Goal: Information Seeking & Learning: Find specific fact

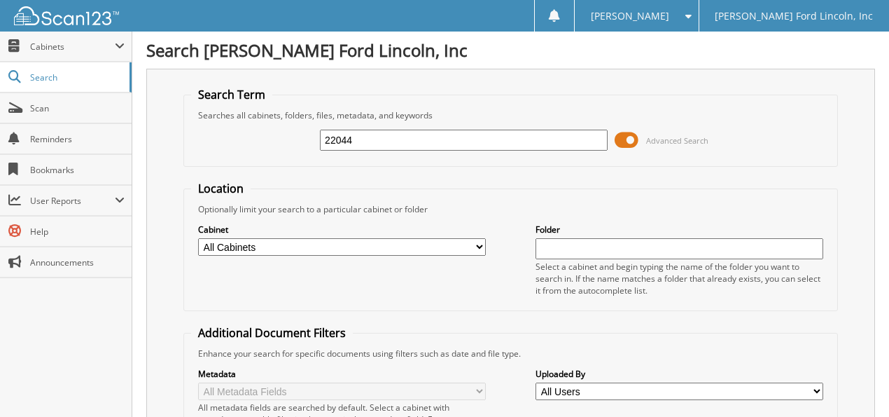
type input "22044"
click at [627, 140] on span at bounding box center [627, 140] width 24 height 21
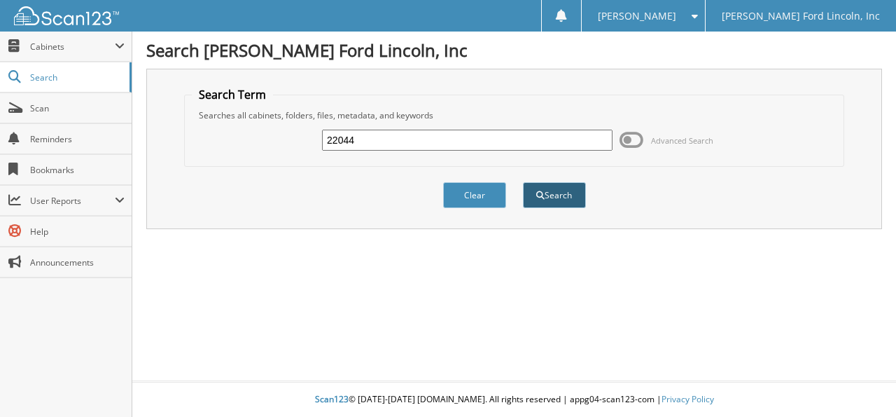
click at [554, 186] on button "Search" at bounding box center [554, 195] width 63 height 26
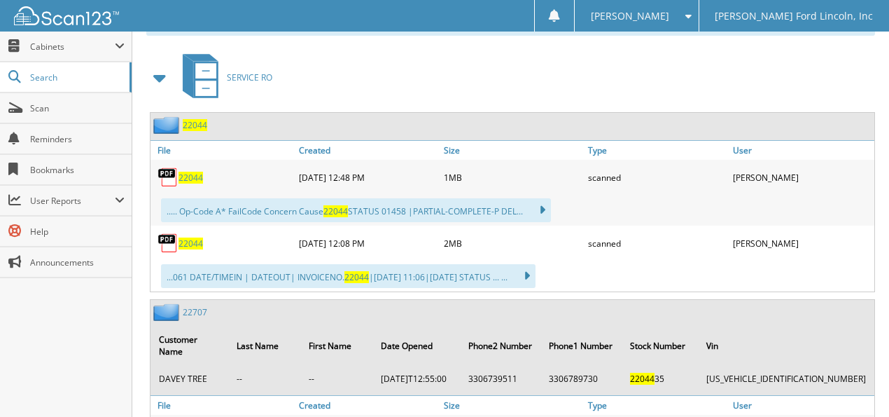
scroll to position [606, 0]
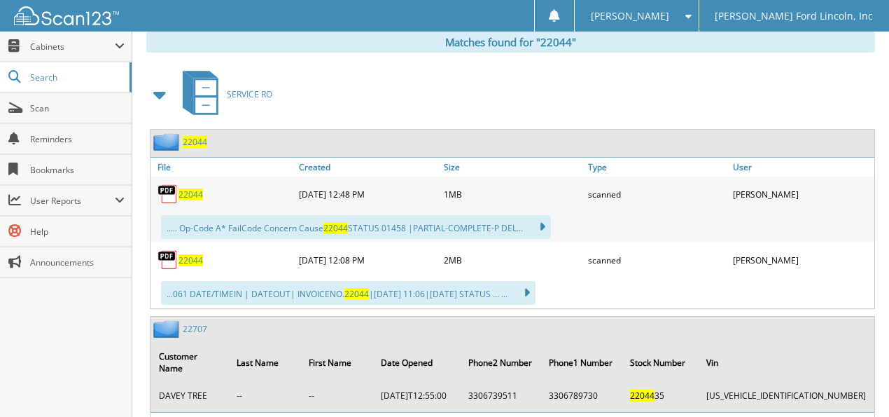
click at [196, 254] on span "22044" at bounding box center [191, 260] width 25 height 12
click at [343, 222] on span "22044" at bounding box center [335, 228] width 25 height 12
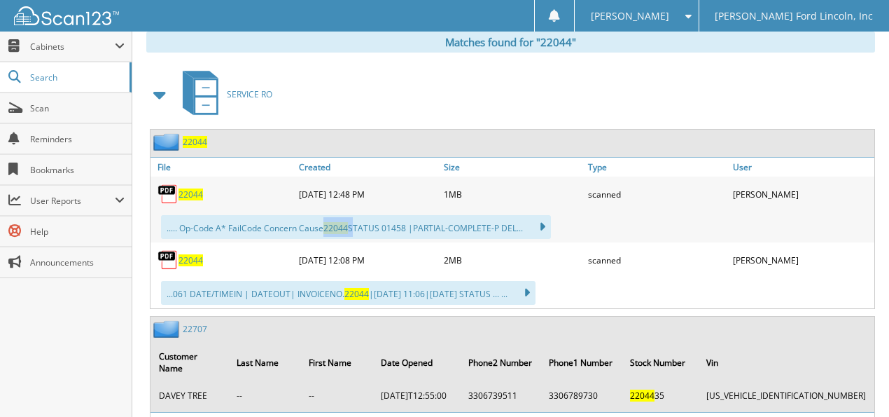
click at [184, 254] on span "22044" at bounding box center [191, 260] width 25 height 12
click at [356, 288] on span "22044" at bounding box center [356, 294] width 25 height 12
click at [545, 217] on icon at bounding box center [535, 227] width 20 height 20
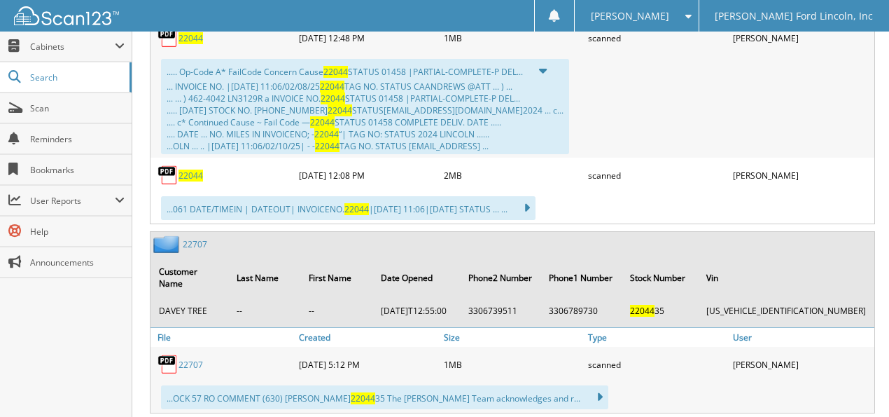
scroll to position [746, 0]
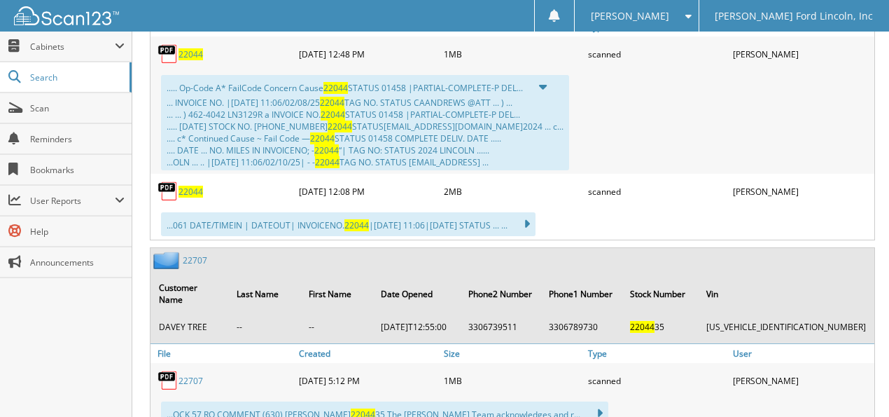
click at [530, 214] on icon at bounding box center [520, 224] width 20 height 20
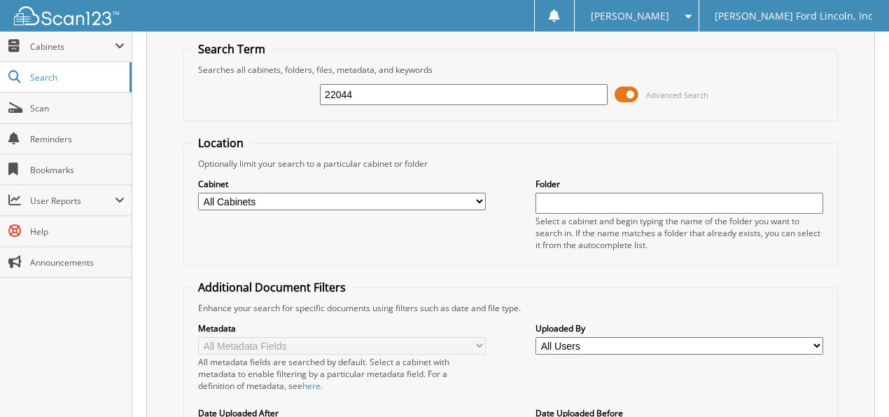
scroll to position [0, 0]
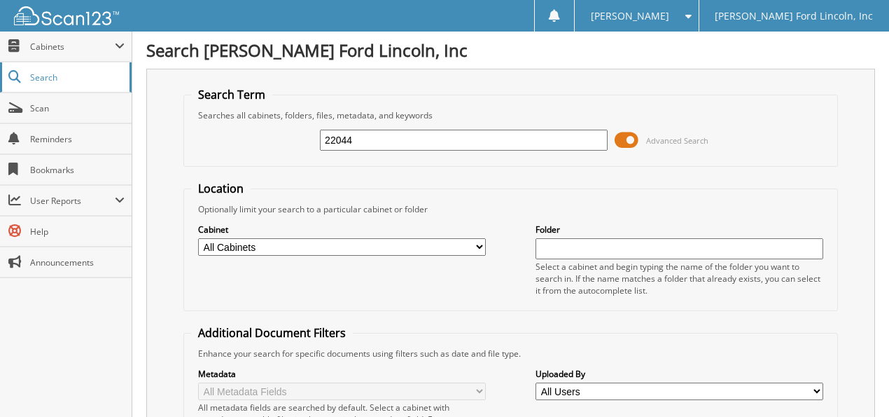
click at [90, 76] on span "Search" at bounding box center [76, 77] width 92 height 12
type input "62600"
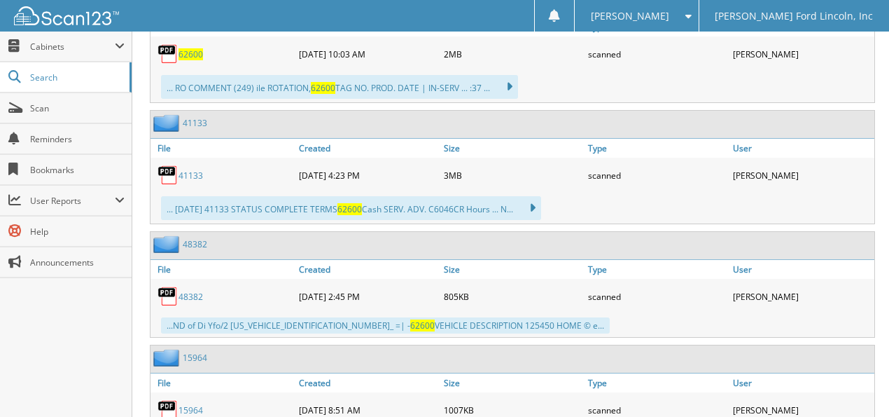
scroll to position [793, 0]
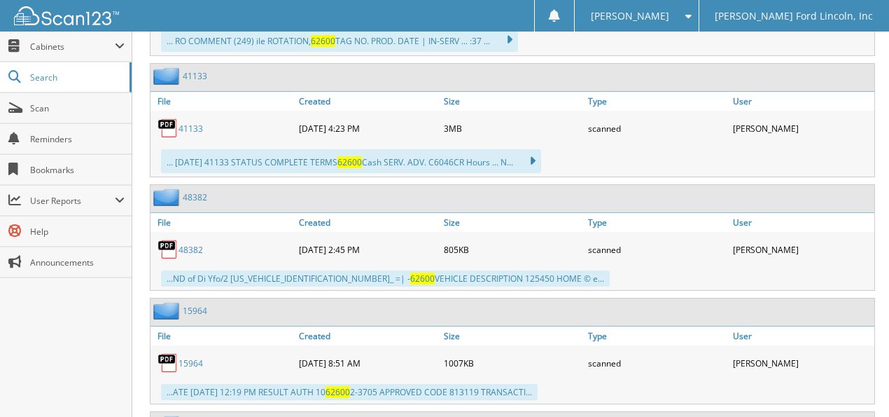
click at [185, 244] on link "48382" at bounding box center [191, 250] width 25 height 12
click at [167, 239] on img at bounding box center [168, 249] width 21 height 21
click at [166, 239] on img at bounding box center [168, 249] width 21 height 21
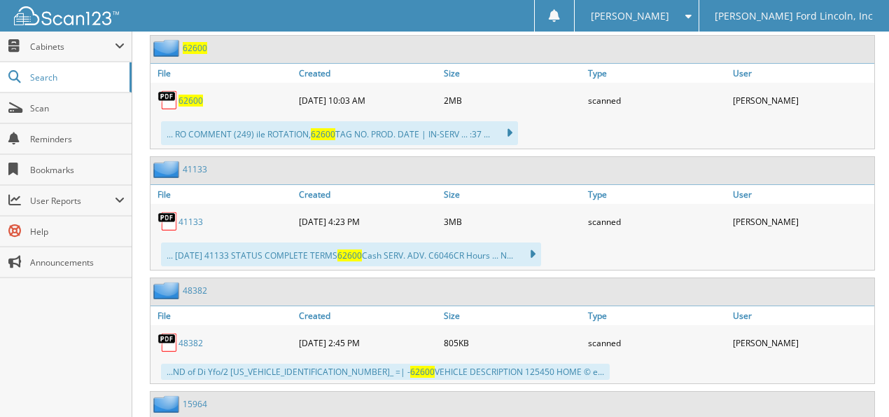
scroll to position [700, 0]
click at [183, 337] on link "48382" at bounding box center [191, 343] width 25 height 12
drag, startPoint x: 542, startPoint y: 11, endPoint x: 551, endPoint y: 14, distance: 9.5
click at [551, 14] on div "Patricia G. Settings Logout Klaben Ford Lincoln, Inc" at bounding box center [444, 16] width 889 height 32
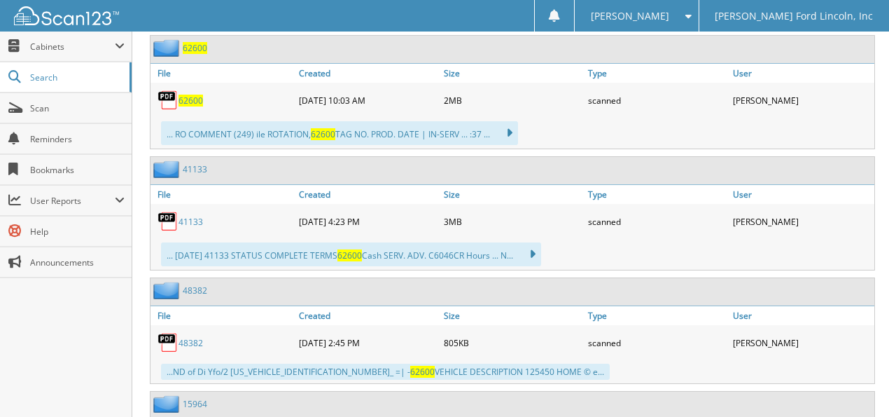
click at [169, 160] on img at bounding box center [167, 169] width 29 height 18
click at [188, 216] on link "41133" at bounding box center [191, 222] width 25 height 12
click at [168, 211] on img at bounding box center [168, 221] width 21 height 21
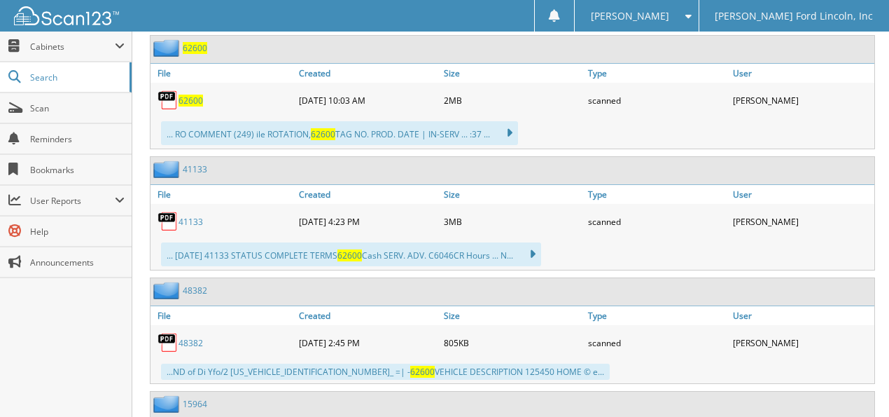
click at [168, 211] on img at bounding box center [168, 221] width 21 height 21
click at [431, 242] on div "... 07/20/24 41133 STATUS COMPLETE TERMS 62600 Cash SERV. ADV. C6046CR Hours ..…" at bounding box center [351, 254] width 380 height 24
click at [37, 337] on div "Close Cabinets My Company Email Addresses Search Scan" at bounding box center [66, 224] width 132 height 385
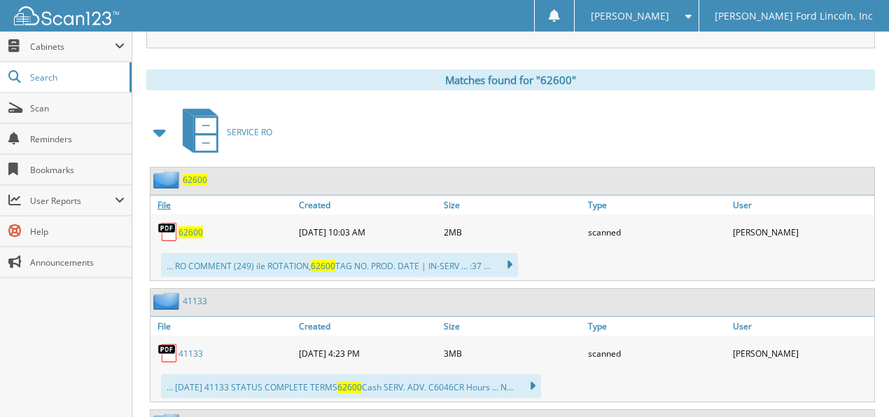
scroll to position [560, 0]
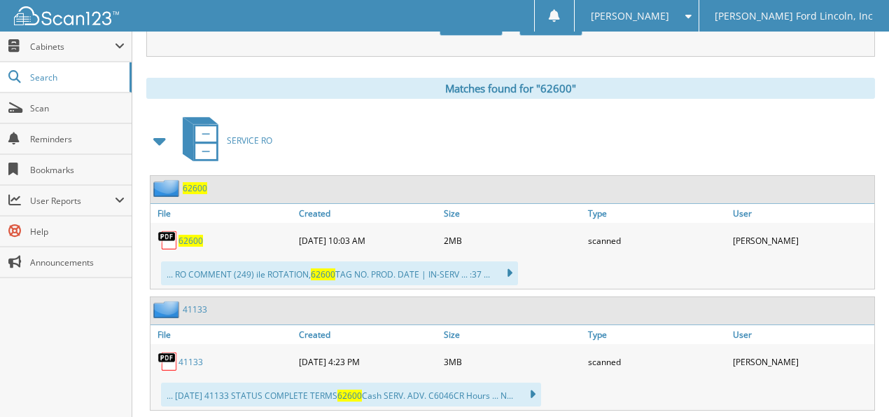
click at [183, 182] on span "62600" at bounding box center [195, 188] width 25 height 12
